Goal: Transaction & Acquisition: Purchase product/service

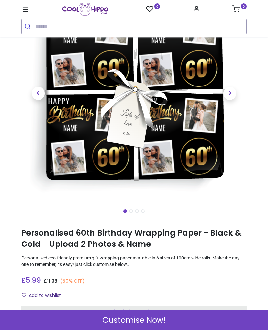
scroll to position [87, 0]
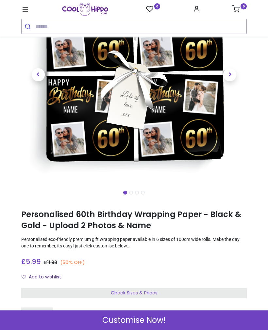
click at [166, 320] on div "Customise Now!" at bounding box center [134, 321] width 268 height 20
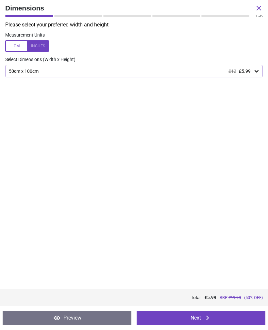
click at [218, 319] on button "Next" at bounding box center [201, 318] width 129 height 14
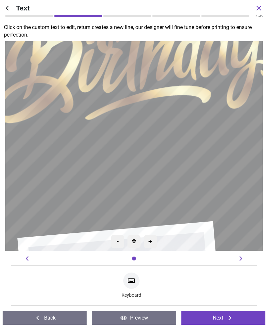
click at [133, 285] on icon at bounding box center [131, 281] width 8 height 8
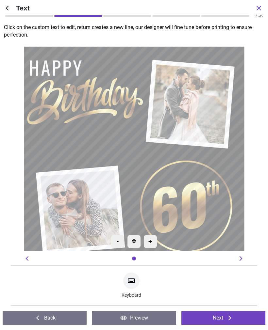
type textarea "****"
click at [230, 317] on icon at bounding box center [229, 318] width 3 height 5
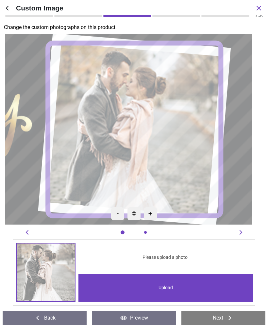
click at [174, 290] on div "Upload" at bounding box center [165, 289] width 175 height 28
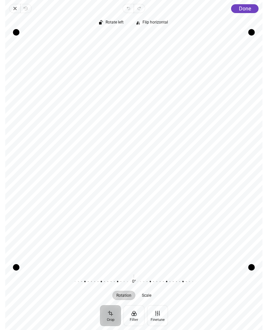
click at [248, 7] on span "Done" at bounding box center [245, 9] width 12 height 6
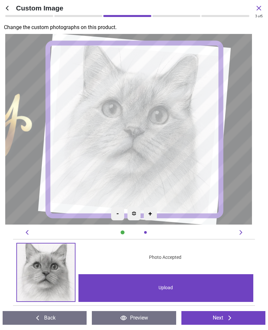
click at [232, 317] on icon at bounding box center [230, 318] width 8 height 8
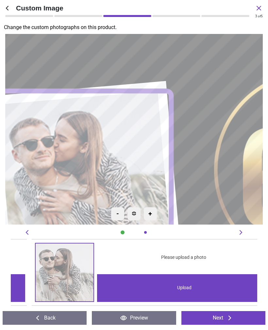
scroll to position [0, 246]
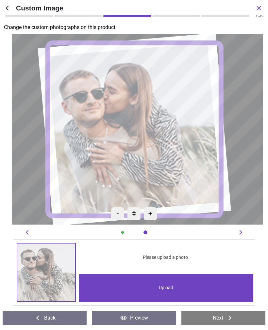
click at [184, 286] on div "Upload" at bounding box center [166, 289] width 175 height 28
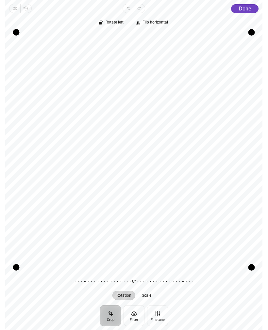
click at [246, 8] on span "Done" at bounding box center [245, 9] width 12 height 6
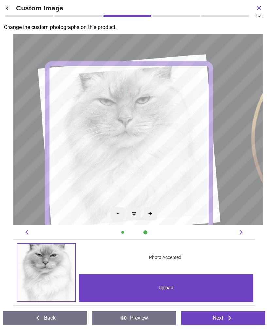
click at [135, 214] on img at bounding box center [134, 214] width 4 height 4
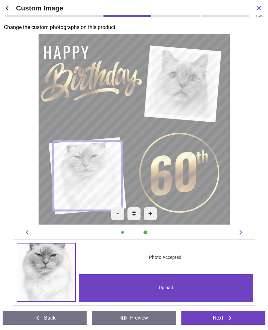
click at [91, 178] on image at bounding box center [87, 175] width 69 height 69
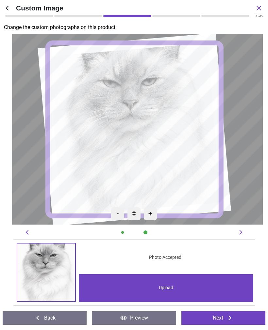
click at [159, 286] on div "Upload" at bounding box center [166, 289] width 175 height 28
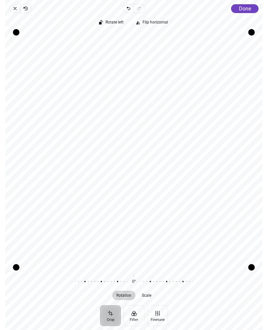
click at [248, 9] on span "Done" at bounding box center [245, 9] width 12 height 6
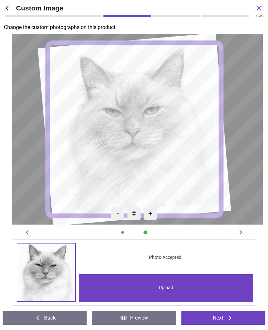
click at [243, 316] on button "Next" at bounding box center [223, 318] width 84 height 14
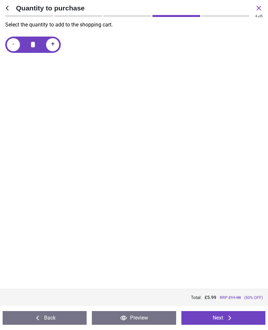
click at [52, 47] on span "+" at bounding box center [53, 45] width 4 height 8
click at [51, 44] on span "+" at bounding box center [53, 45] width 4 height 8
type input "*"
click at [230, 319] on icon at bounding box center [229, 318] width 3 height 5
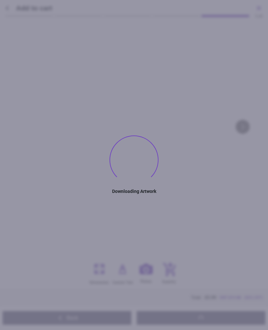
type textarea "****"
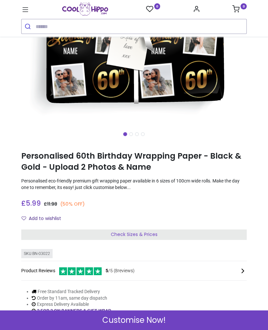
scroll to position [154, 0]
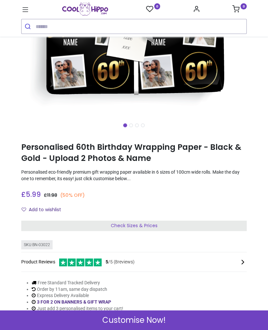
click at [156, 224] on span "Check Sizes & Prices" at bounding box center [134, 226] width 47 height 7
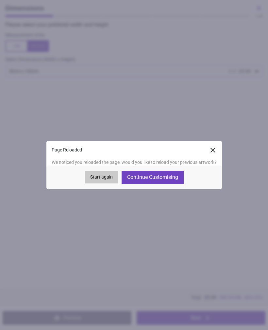
click at [106, 176] on button "Start again" at bounding box center [102, 177] width 34 height 12
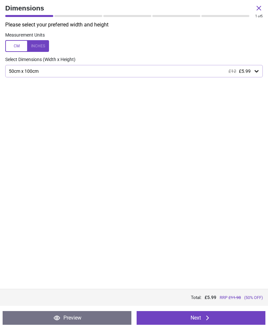
click at [257, 67] on div "50cm x 100cm £12 £5.99" at bounding box center [134, 71] width 258 height 12
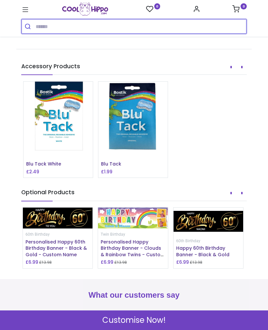
scroll to position [773, 0]
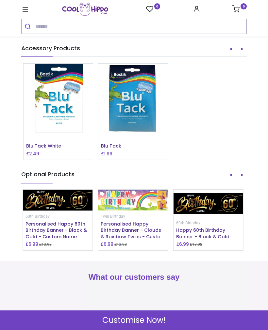
click at [223, 227] on span "Happy 60th Birthday Banner - Black & Gold" at bounding box center [202, 233] width 53 height 13
click at [236, 196] on img at bounding box center [209, 203] width 70 height 27
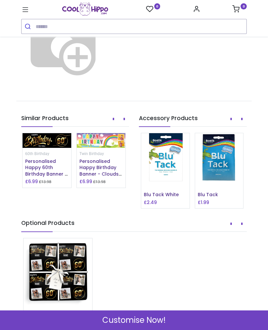
scroll to position [614, 0]
